Goal: Task Accomplishment & Management: Manage account settings

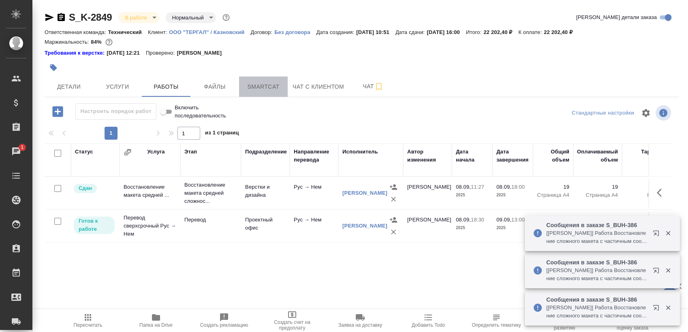
click at [267, 85] on span "Smartcat" at bounding box center [263, 87] width 39 height 10
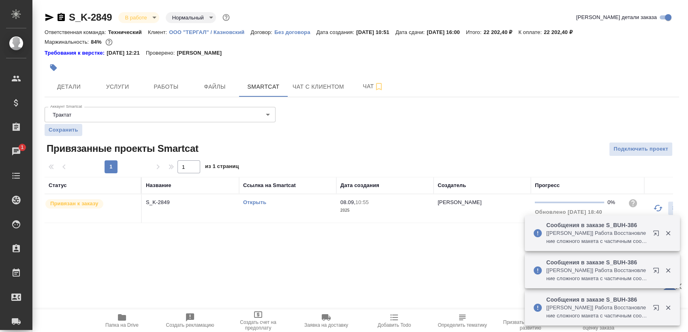
click at [251, 201] on link "Открыть" at bounding box center [254, 202] width 23 height 6
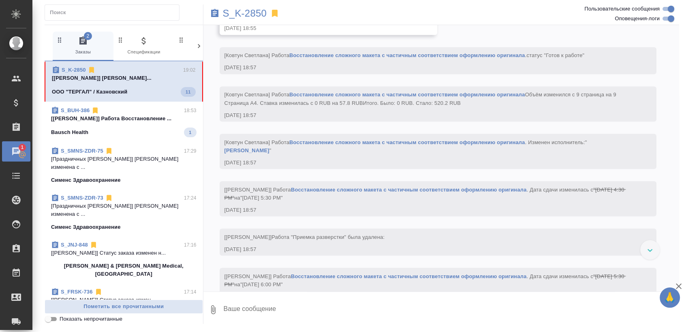
scroll to position [1545, 0]
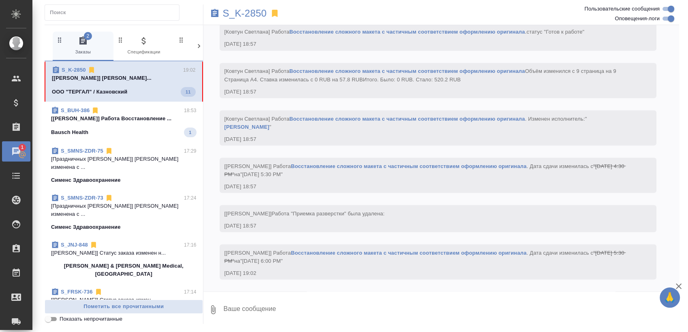
click at [665, 19] on input "Оповещения-логи" at bounding box center [671, 19] width 29 height 10
checkbox input "false"
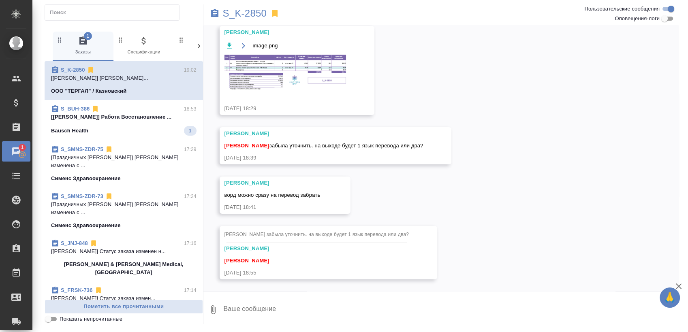
scroll to position [34, 0]
click at [255, 15] on p "S_K-2850" at bounding box center [245, 13] width 44 height 8
click at [155, 114] on p "[Ковтун Светлана] Работа Восстановление ..." at bounding box center [124, 117] width 146 height 8
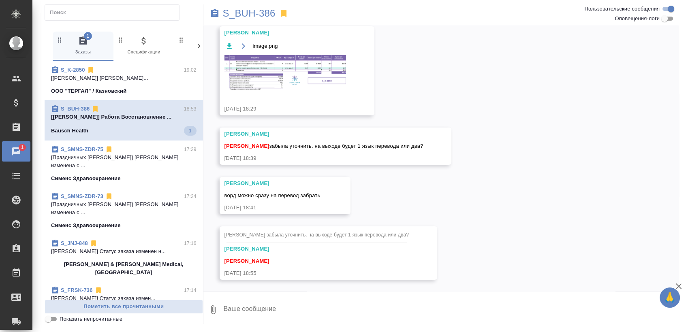
scroll to position [0, 0]
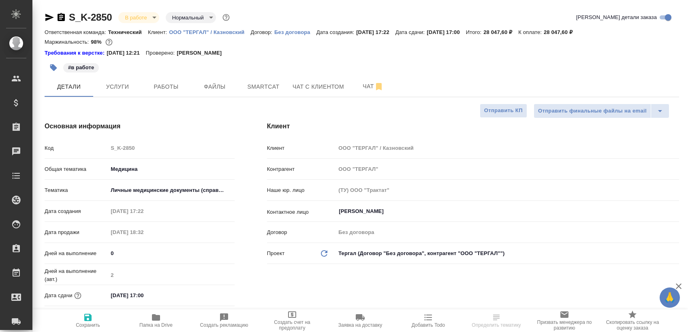
select select "RU"
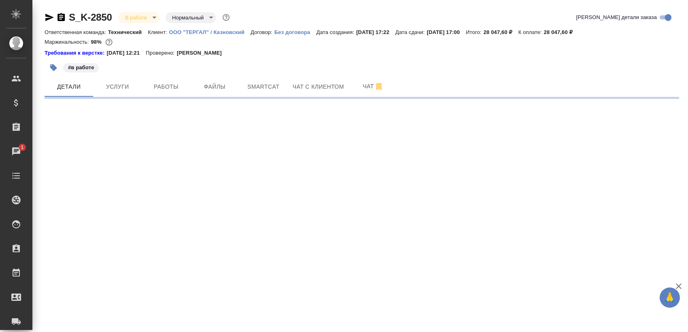
select select "RU"
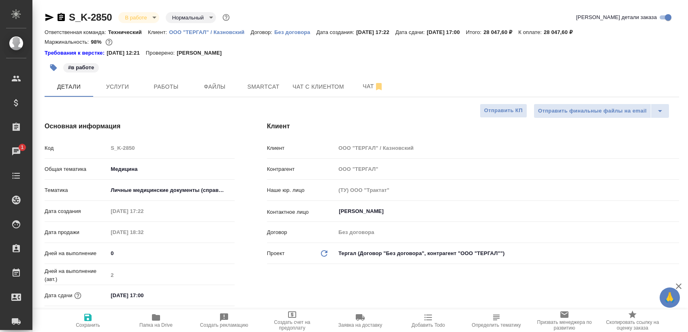
type textarea "x"
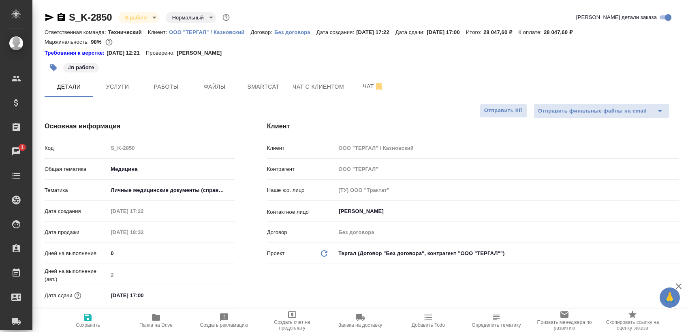
type textarea "x"
click at [121, 94] on button "Услуги" at bounding box center [117, 87] width 49 height 20
